Goal: Information Seeking & Learning: Learn about a topic

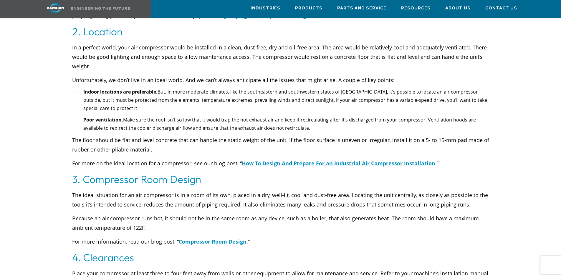
scroll to position [471, 0]
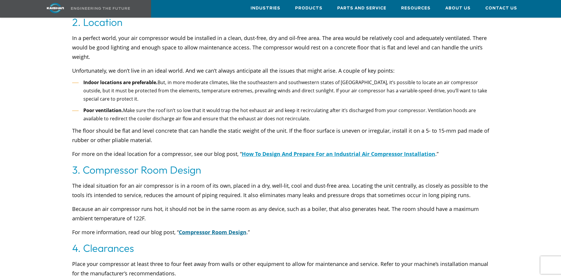
click at [207, 229] on link "Compressor Room Design" at bounding box center [213, 232] width 68 height 7
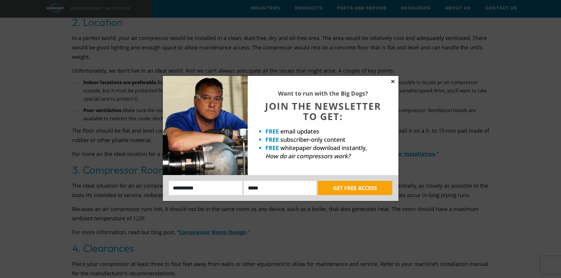
click at [390, 81] on icon at bounding box center [392, 81] width 5 height 5
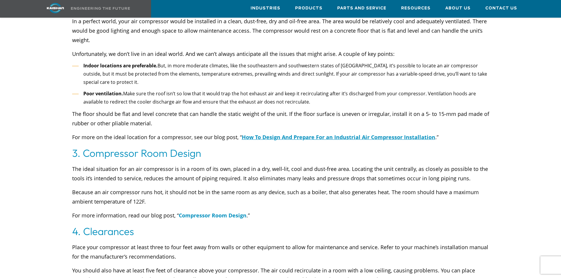
scroll to position [500, 0]
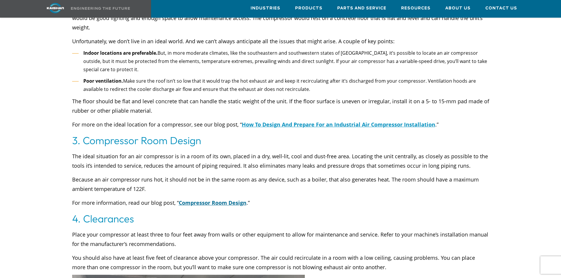
click at [204, 199] on link "Compressor Room Design" at bounding box center [213, 202] width 68 height 7
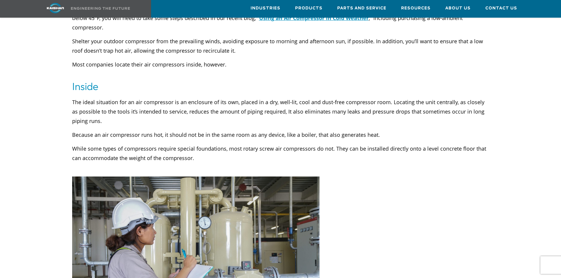
scroll to position [500, 0]
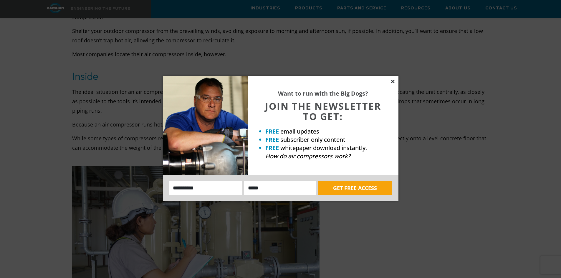
click at [391, 81] on icon at bounding box center [392, 81] width 5 height 5
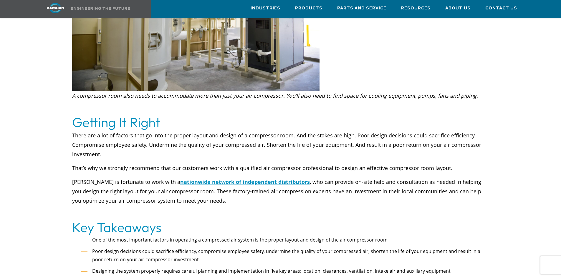
scroll to position [1471, 0]
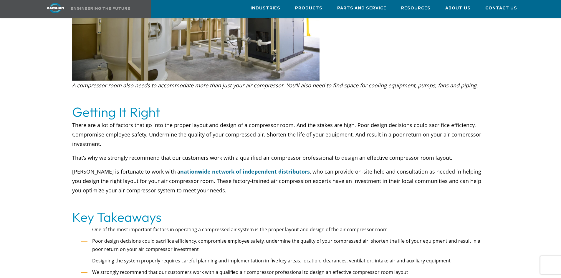
click at [215, 168] on u "nationwide network of independent distributors" at bounding box center [244, 171] width 129 height 7
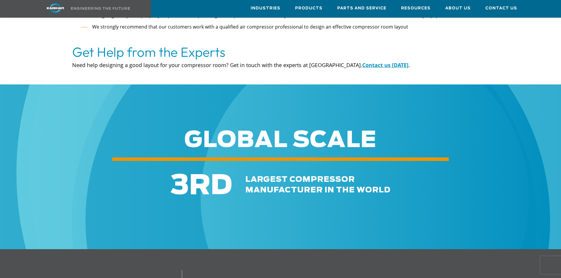
scroll to position [1677, 0]
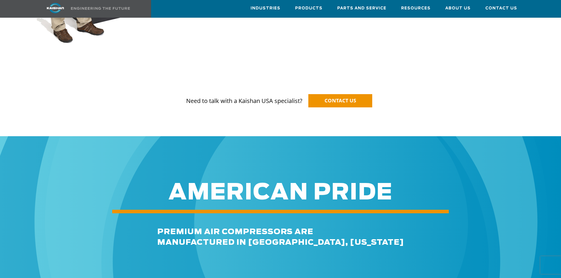
scroll to position [500, 0]
